Goal: Navigation & Orientation: Find specific page/section

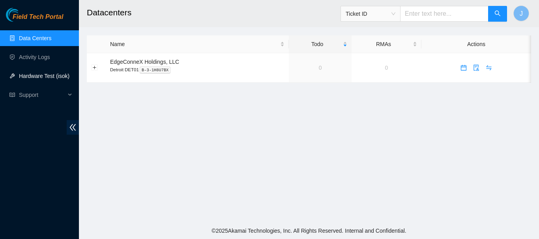
click at [37, 74] on link "Hardware Test (isok)" at bounding box center [44, 76] width 50 height 6
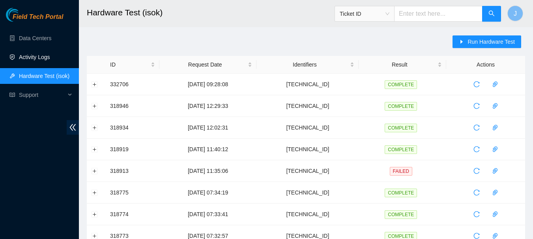
click at [35, 55] on link "Activity Logs" at bounding box center [34, 57] width 31 height 6
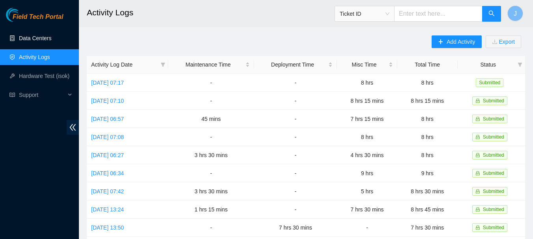
click at [38, 37] on link "Data Centers" at bounding box center [35, 38] width 32 height 6
